Goal: Task Accomplishment & Management: Manage account settings

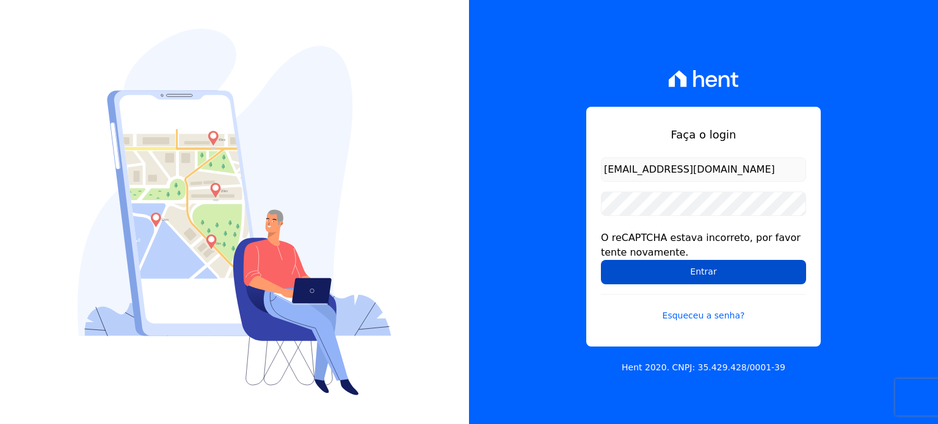
click at [698, 272] on input "Entrar" at bounding box center [703, 272] width 205 height 24
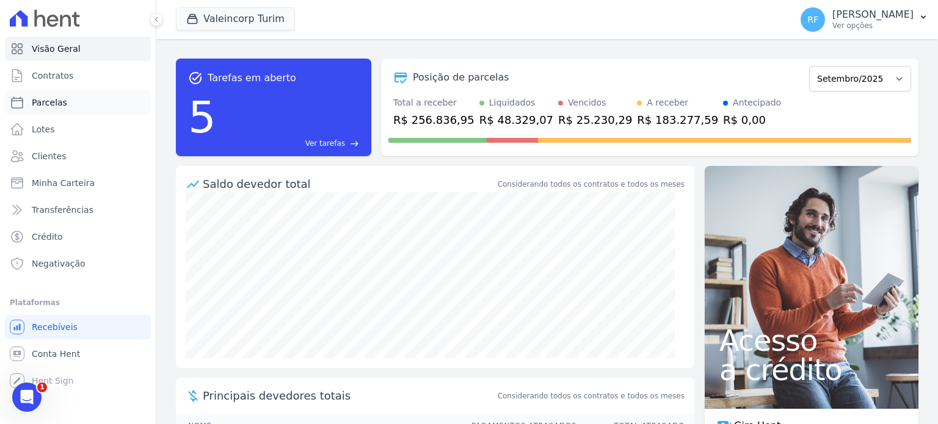
click at [41, 102] on span "Parcelas" at bounding box center [49, 102] width 35 height 12
select select
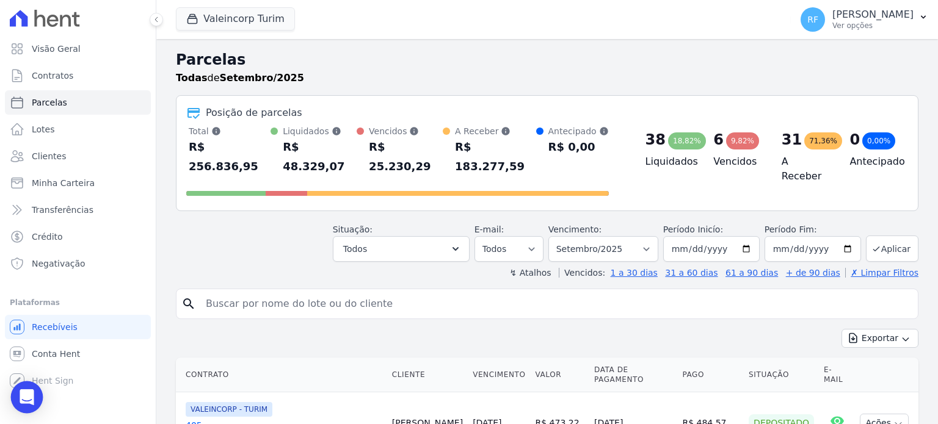
click at [21, 399] on icon "Open Intercom Messenger" at bounding box center [27, 397] width 14 height 16
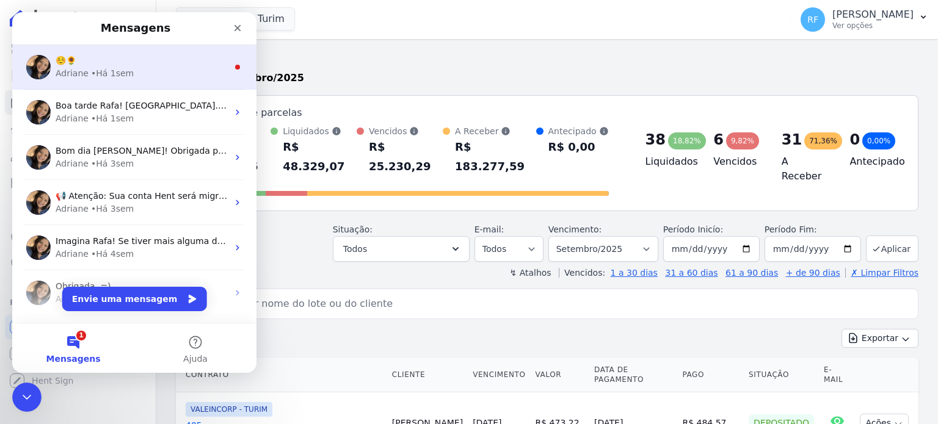
click at [194, 45] on div "☺️🌻 Adriane • Há 1sem" at bounding box center [134, 67] width 244 height 45
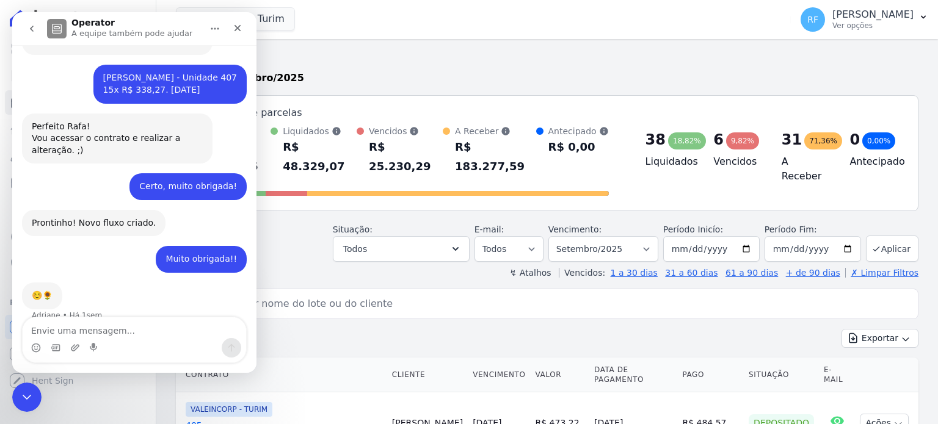
scroll to position [354, 0]
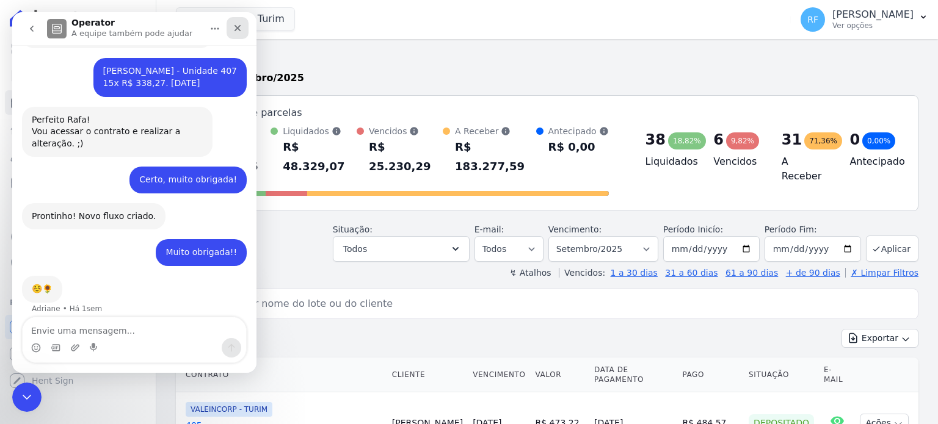
click at [241, 23] on icon "Fechar" at bounding box center [238, 28] width 10 height 10
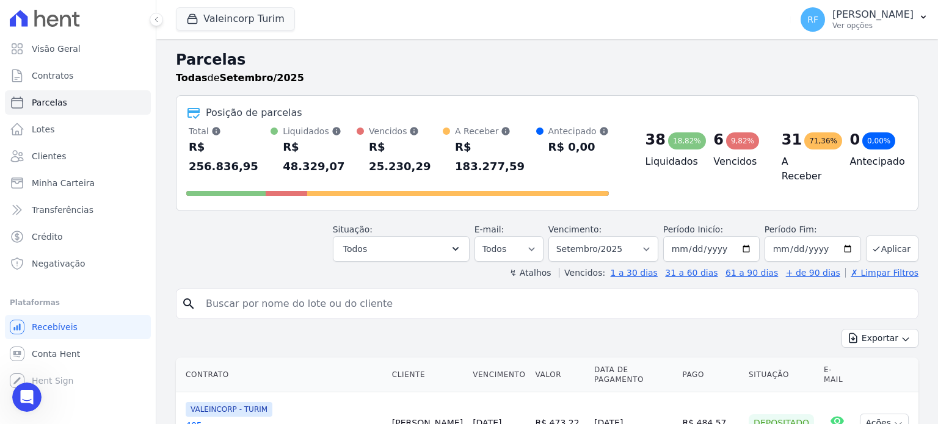
click at [444, 292] on input "search" at bounding box center [555, 304] width 714 height 24
type input "rubem"
select select
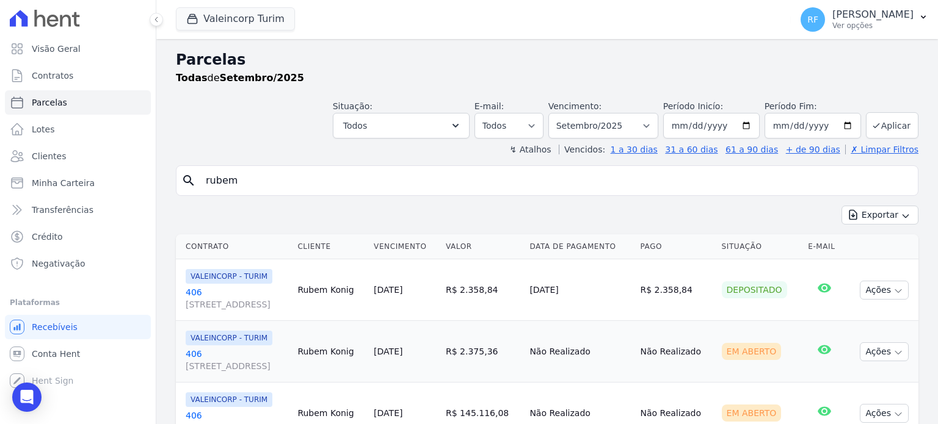
scroll to position [56, 0]
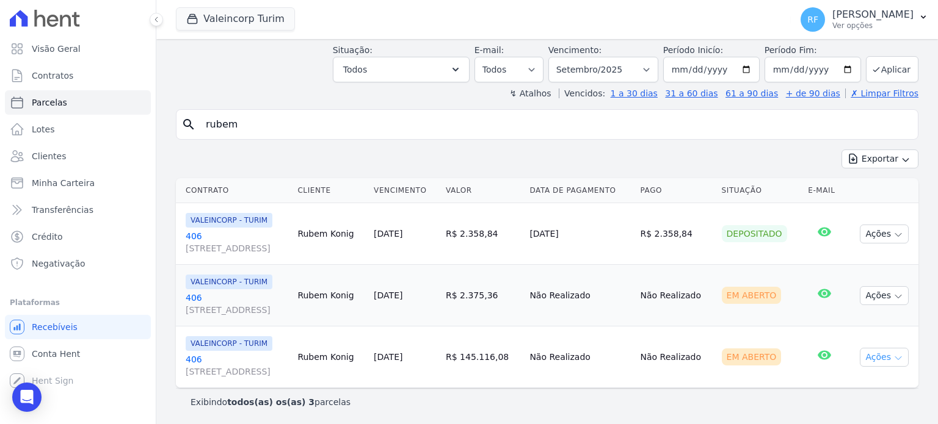
click at [876, 352] on button "Ações" at bounding box center [883, 357] width 49 height 19
click at [195, 360] on link "406 Avenida Independência , 925, AP 1108 , Independência" at bounding box center [237, 365] width 102 height 24
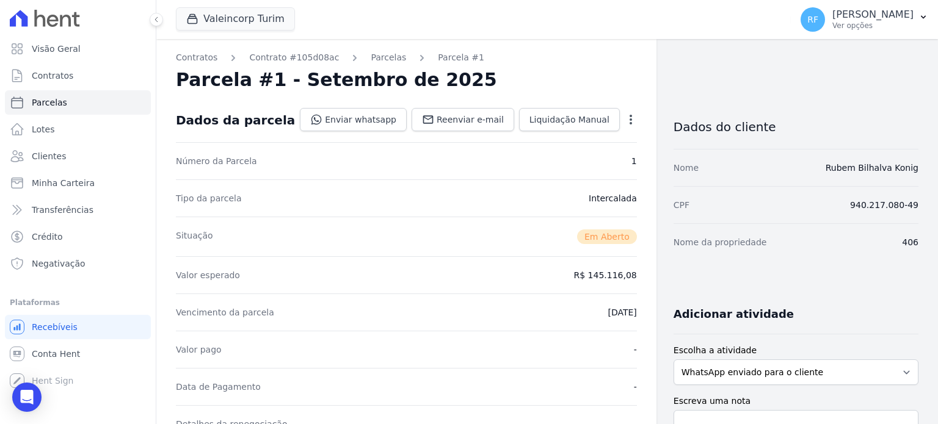
click at [624, 127] on div "Open options" at bounding box center [630, 121] width 12 height 15
click at [629, 122] on icon "button" at bounding box center [630, 120] width 2 height 10
click at [564, 167] on link "Cancelar Cobrança" at bounding box center [577, 158] width 107 height 22
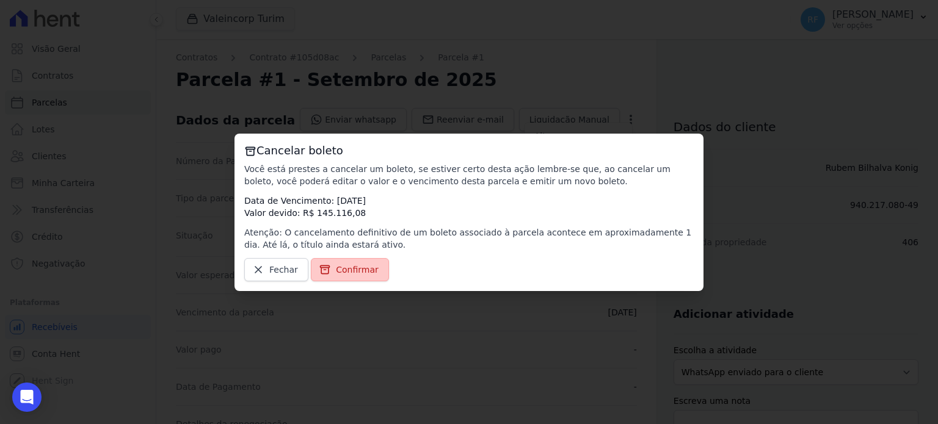
click at [354, 275] on span "Confirmar" at bounding box center [357, 270] width 43 height 12
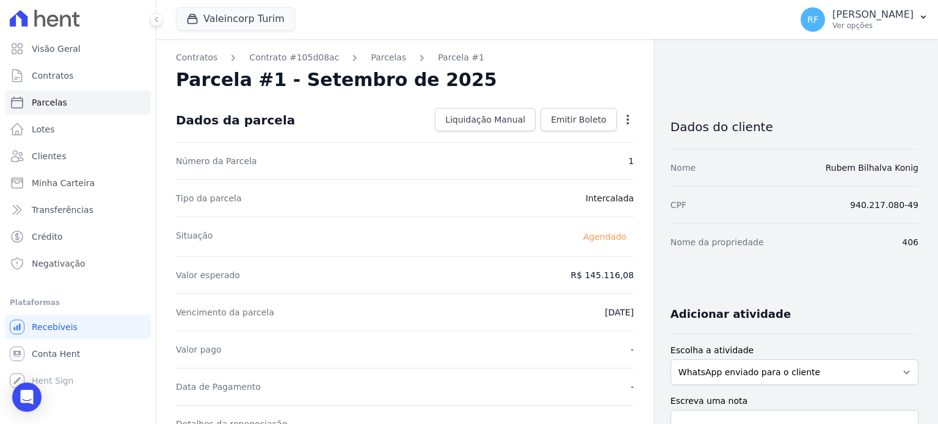
click at [607, 147] on div "Número da Parcela 1" at bounding box center [405, 160] width 458 height 37
click at [67, 102] on link "Parcelas" at bounding box center [78, 102] width 146 height 24
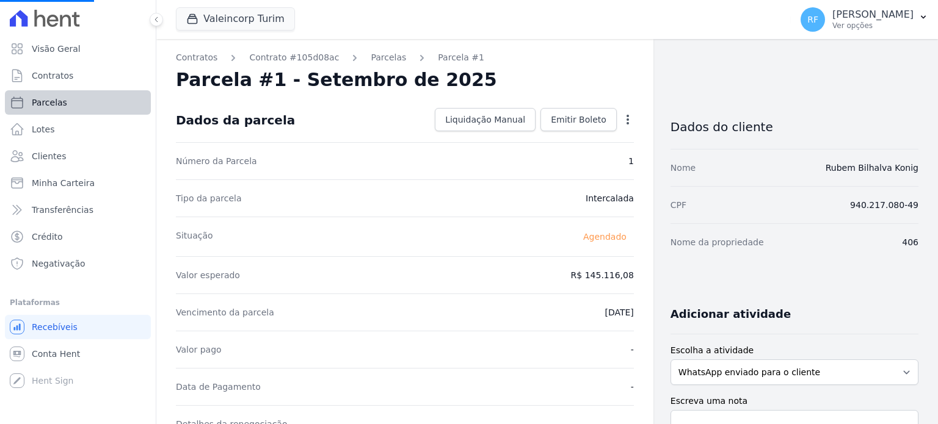
select select
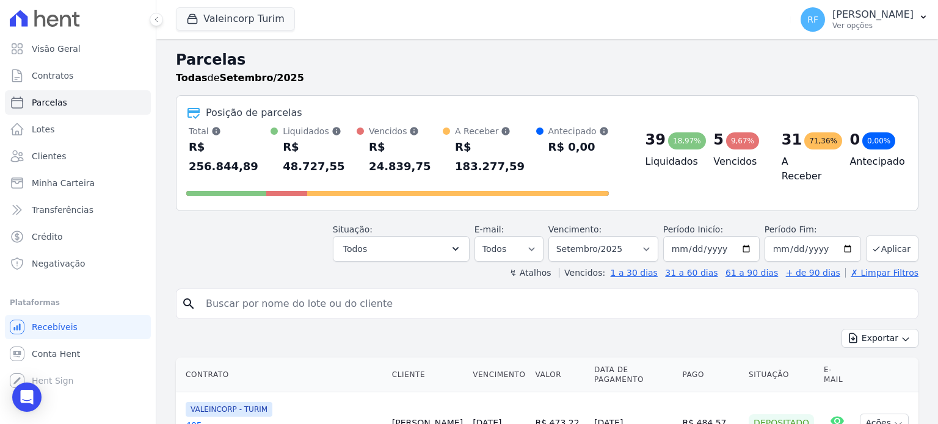
click at [433, 292] on input "search" at bounding box center [555, 304] width 714 height 24
click at [391, 134] on div "Vencidos Soma das parcelas vencidas, sem considerar valor de juros moratório e …" at bounding box center [406, 131] width 74 height 12
click at [698, 292] on input "search" at bounding box center [555, 304] width 714 height 24
click at [447, 237] on button "Todos" at bounding box center [401, 249] width 137 height 26
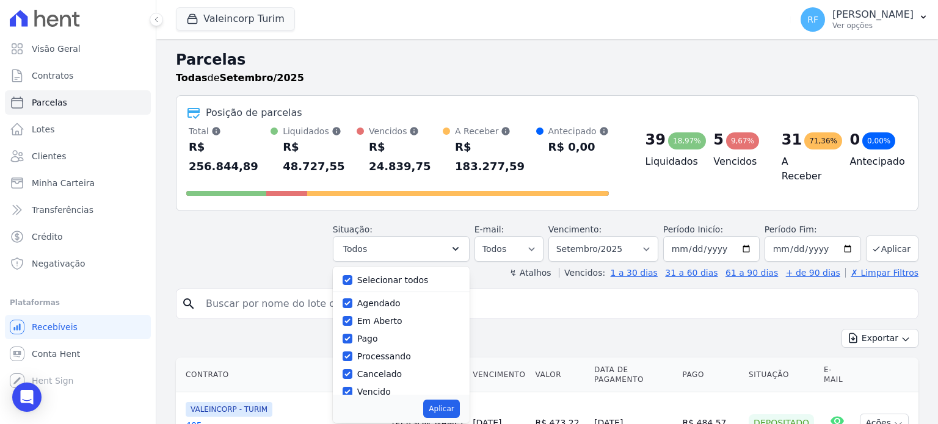
click at [377, 387] on label "Vencido" at bounding box center [374, 392] width 34 height 10
click at [352, 387] on input "Vencido" at bounding box center [347, 392] width 10 height 10
checkbox input "false"
click at [392, 274] on label "Selecionar todos" at bounding box center [392, 279] width 71 height 10
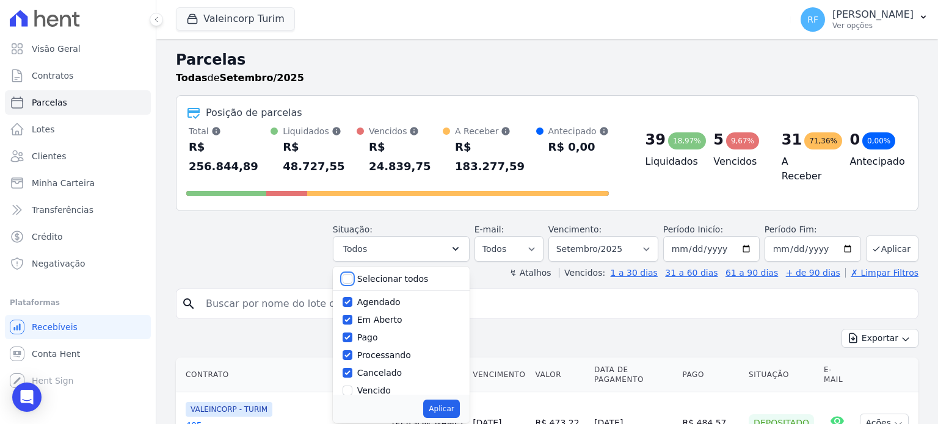
click at [352, 274] on input "Selecionar todos" at bounding box center [347, 279] width 10 height 10
checkbox input "true"
click at [371, 386] on label "Vencido" at bounding box center [374, 391] width 34 height 10
click at [352, 386] on input "Vencido" at bounding box center [347, 391] width 10 height 10
checkbox input "false"
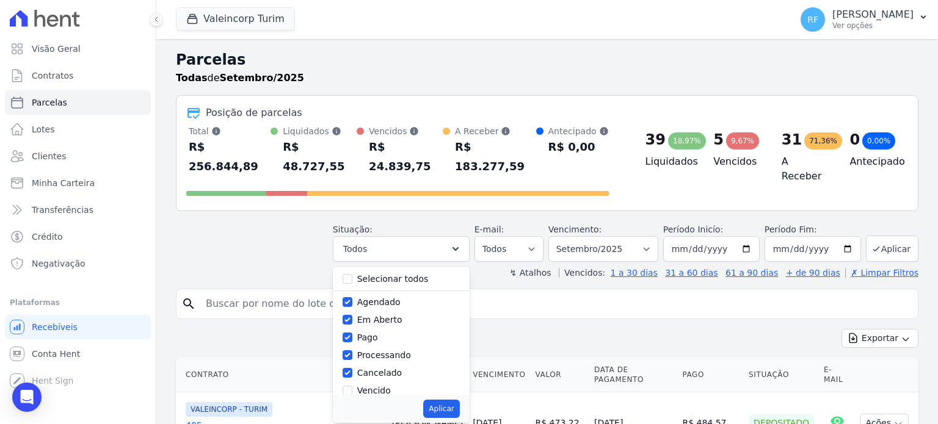
click at [394, 274] on label "Selecionar todos" at bounding box center [392, 279] width 71 height 10
click at [352, 274] on input "Selecionar todos" at bounding box center [347, 279] width 10 height 10
checkbox input "true"
click at [394, 274] on label "Selecionar todos" at bounding box center [392, 279] width 71 height 10
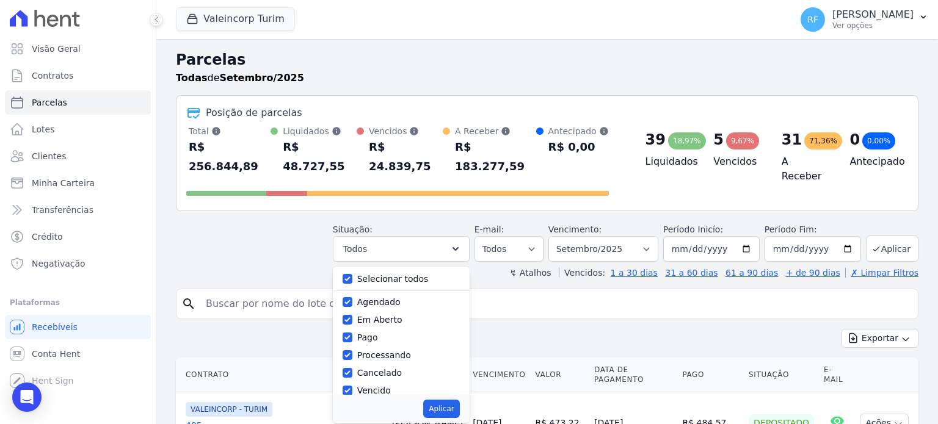
click at [352, 274] on input "Selecionar todos" at bounding box center [347, 279] width 10 height 10
checkbox input "false"
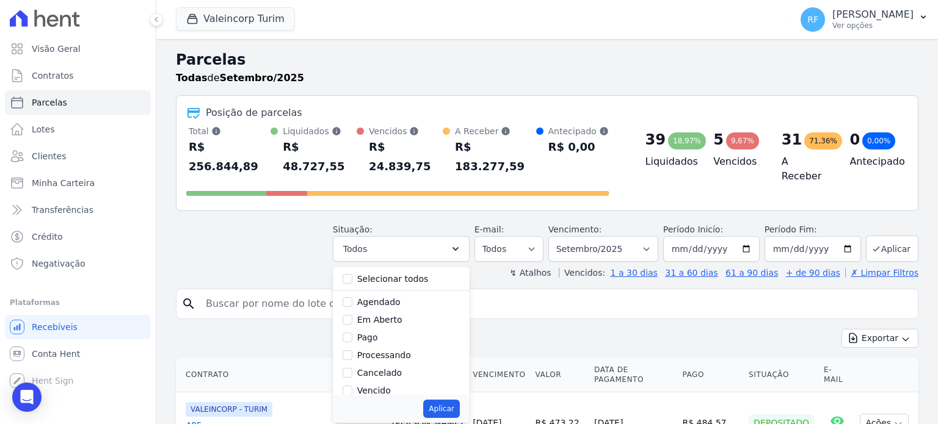
checkbox input "false"
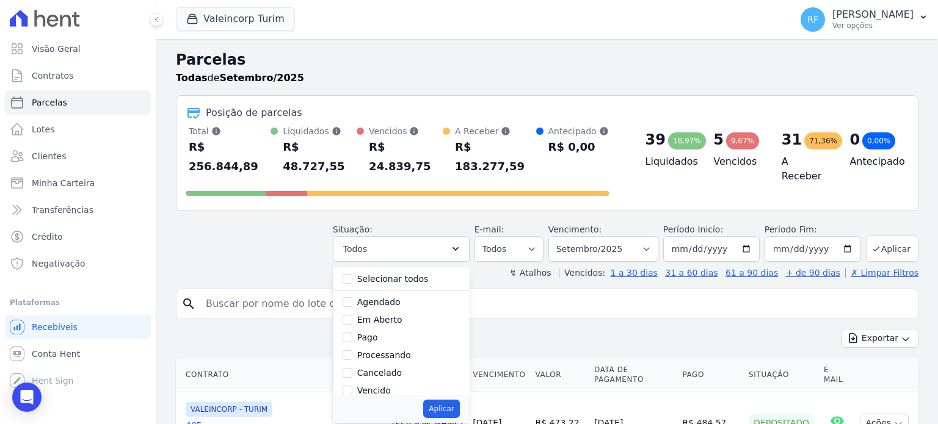
checkbox input "false"
click at [376, 386] on label "Vencido" at bounding box center [374, 391] width 34 height 10
click at [352, 386] on input "Vencido" at bounding box center [347, 391] width 10 height 10
checkbox input "true"
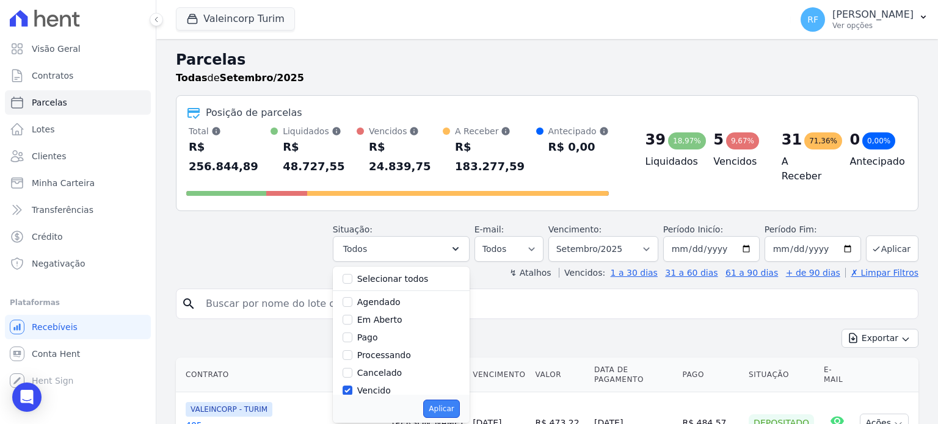
click at [455, 400] on button "Aplicar" at bounding box center [441, 409] width 36 height 18
select select "overdue"
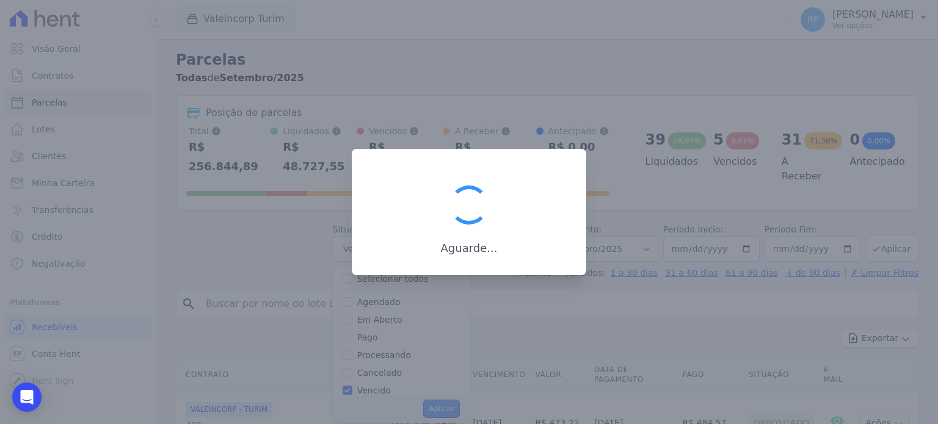
scroll to position [23, 0]
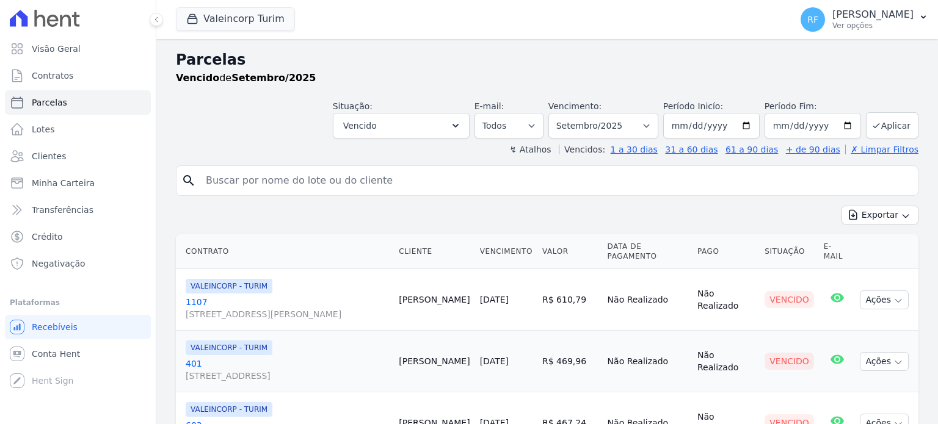
select select
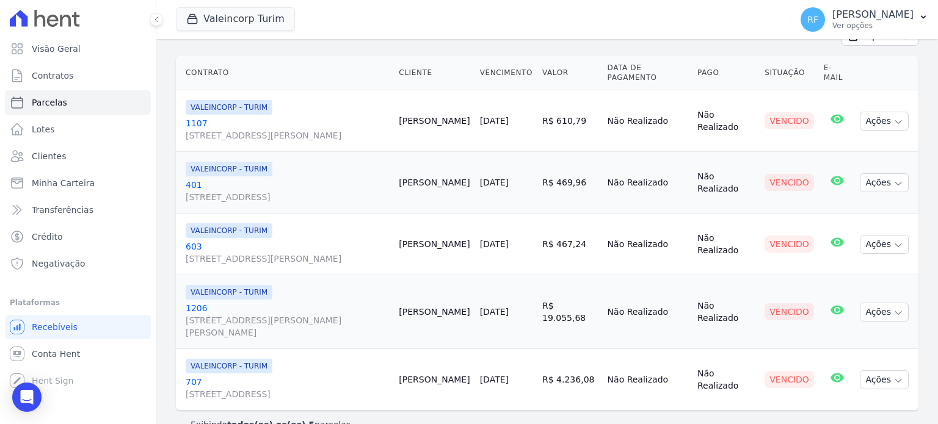
click at [189, 241] on link "603 Rua Arlindo Pasqualini , 446, AP 307 , Vila Nova" at bounding box center [287, 253] width 203 height 24
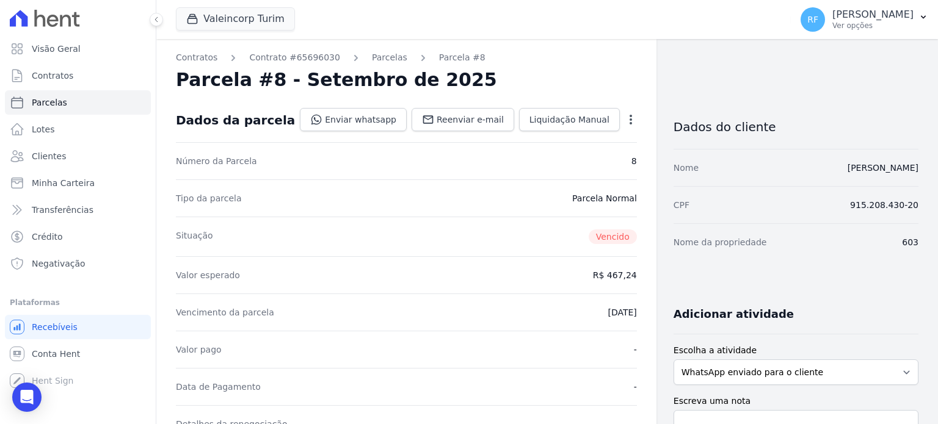
click at [624, 120] on icon "button" at bounding box center [630, 120] width 12 height 12
click at [571, 153] on link "Cancelar Cobrança" at bounding box center [577, 158] width 107 height 22
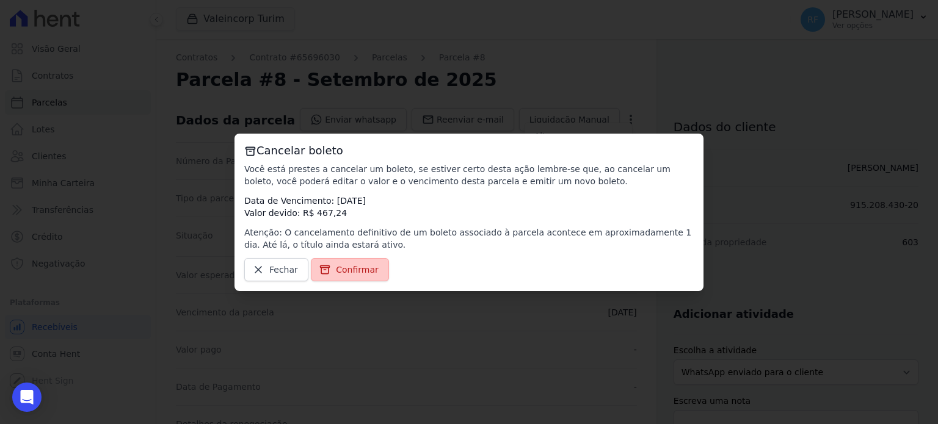
click at [336, 273] on span "Confirmar" at bounding box center [357, 270] width 43 height 12
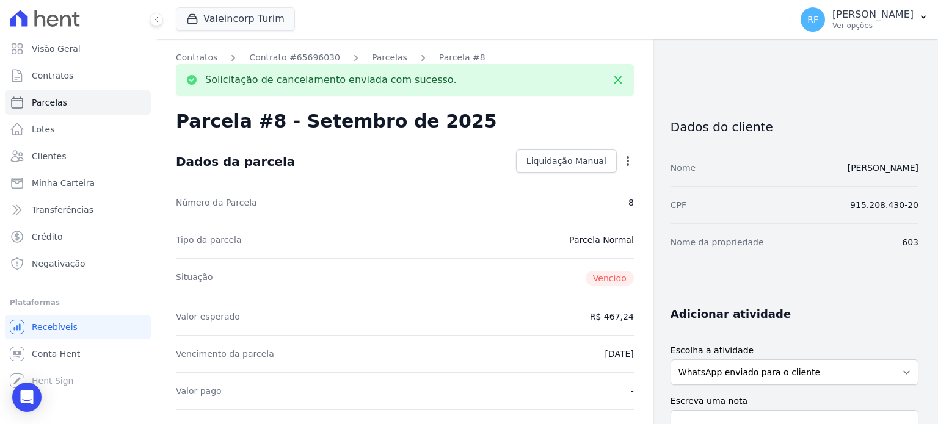
click at [295, 56] on link "Contrato #65696030" at bounding box center [294, 57] width 91 height 13
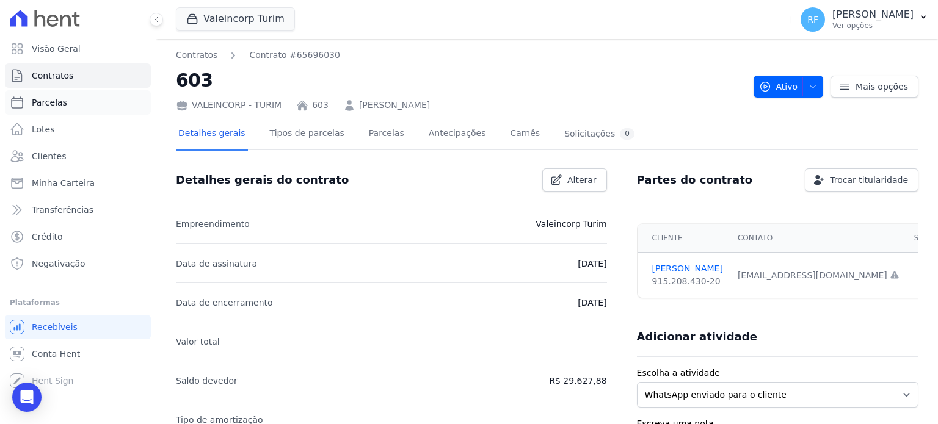
click at [66, 101] on link "Parcelas" at bounding box center [78, 102] width 146 height 24
select select
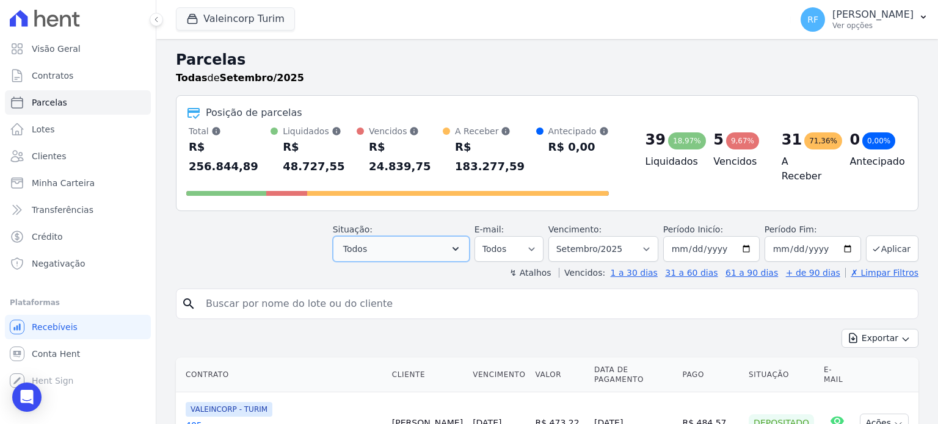
click at [410, 236] on button "Todos" at bounding box center [401, 249] width 137 height 26
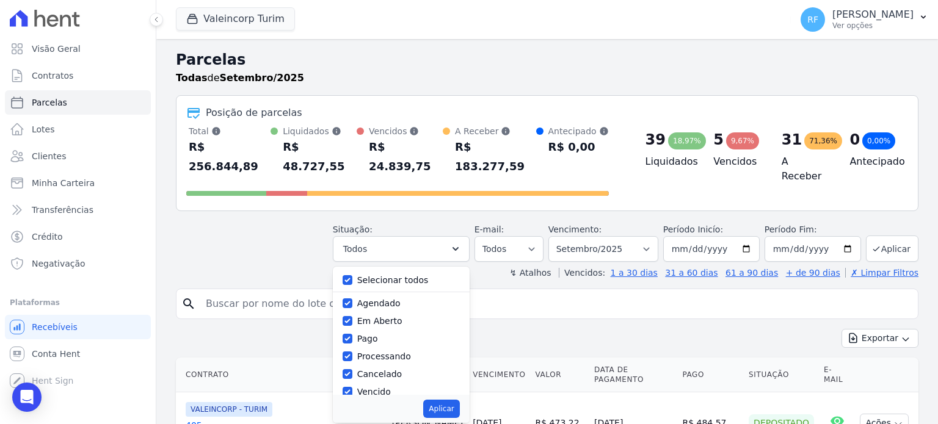
click at [373, 275] on label "Selecionar todos" at bounding box center [392, 280] width 71 height 10
click at [352, 275] on input "Selecionar todos" at bounding box center [347, 280] width 10 height 10
checkbox input "false"
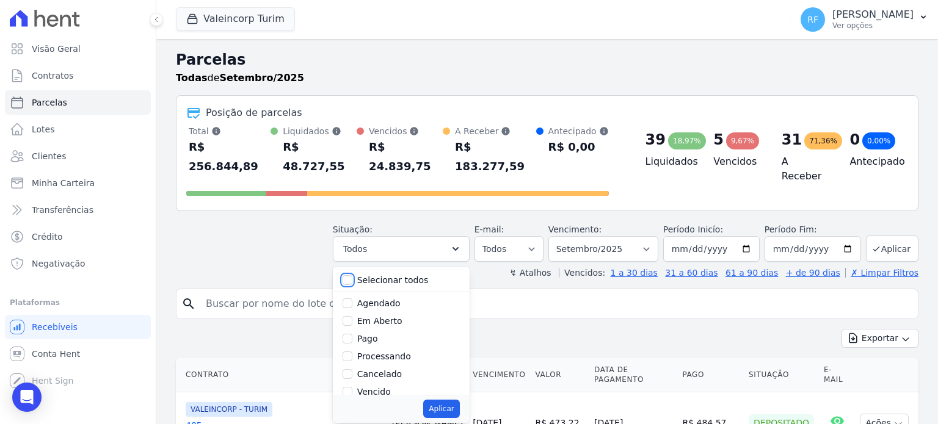
checkbox input "false"
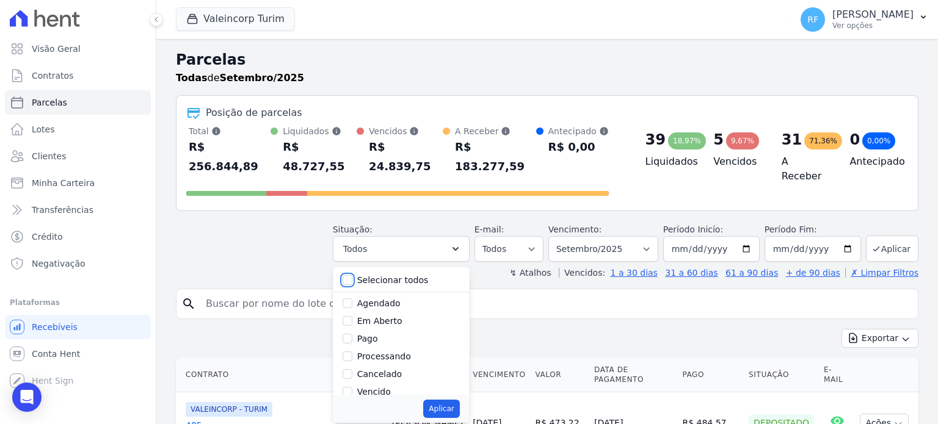
checkbox input "false"
click at [384, 387] on label "Vencido" at bounding box center [374, 392] width 34 height 10
click at [352, 387] on input "Vencido" at bounding box center [347, 392] width 10 height 10
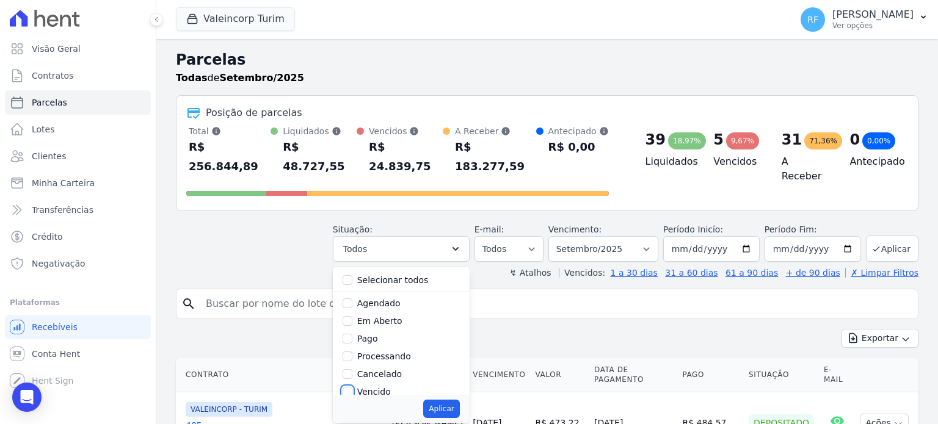
checkbox input "true"
click at [457, 400] on button "Aplicar" at bounding box center [441, 409] width 36 height 18
select select "overdue"
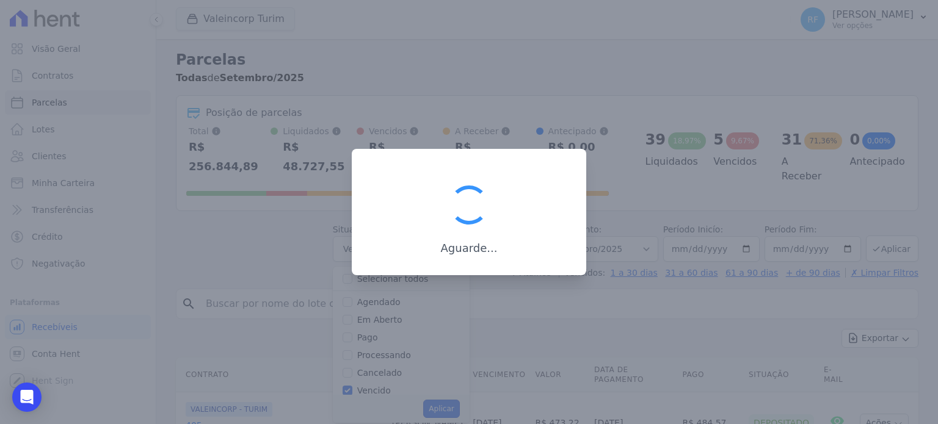
scroll to position [23, 0]
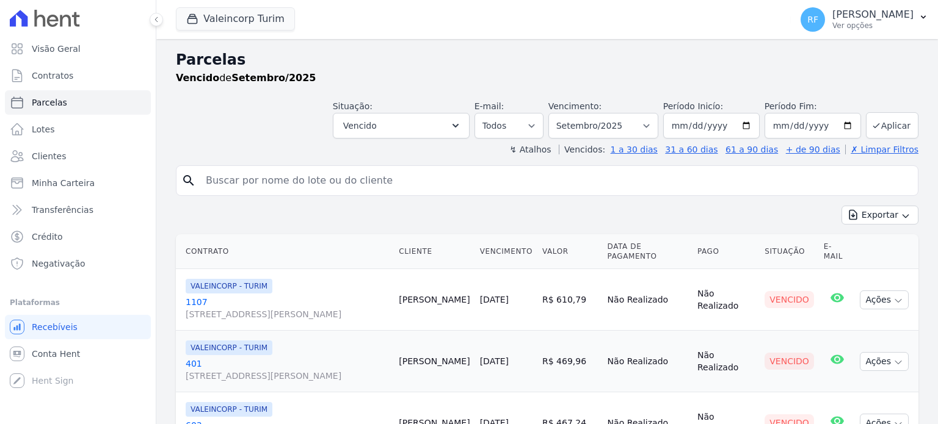
select select
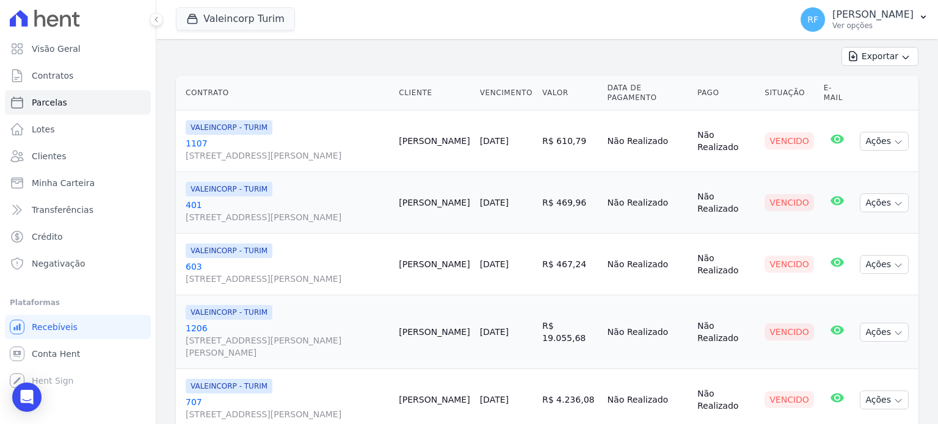
scroll to position [179, 0]
